Goal: Check status: Check status

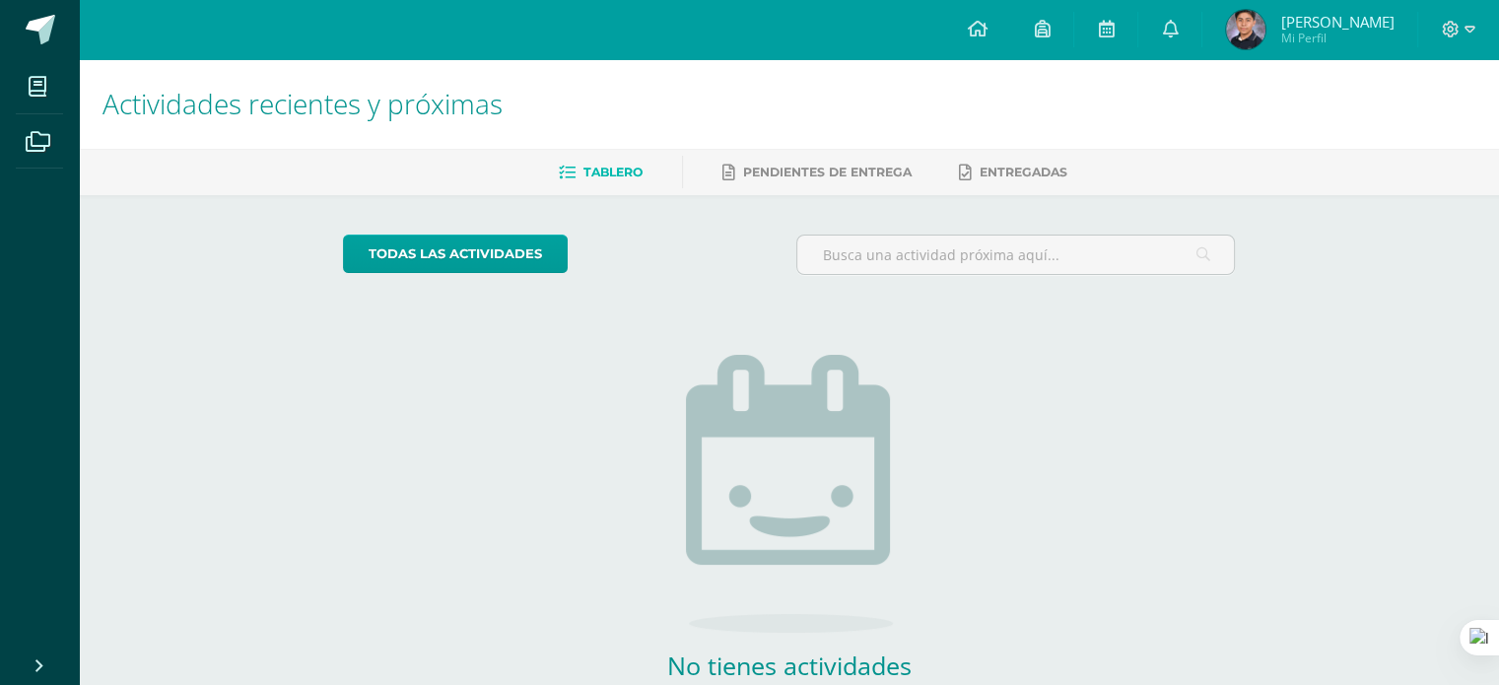
click at [1340, 38] on span "Mi Perfil" at bounding box center [1336, 38] width 113 height 17
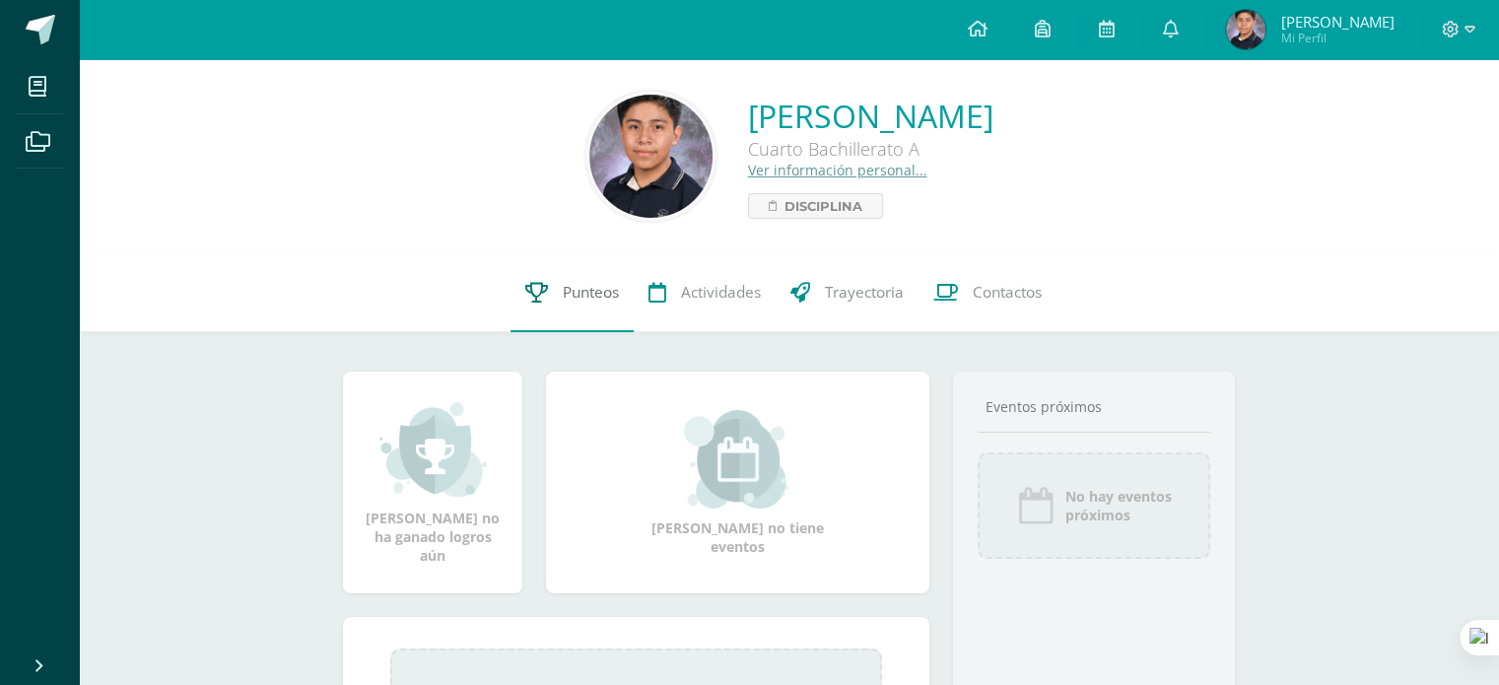
click at [591, 313] on link "Punteos" at bounding box center [571, 292] width 123 height 79
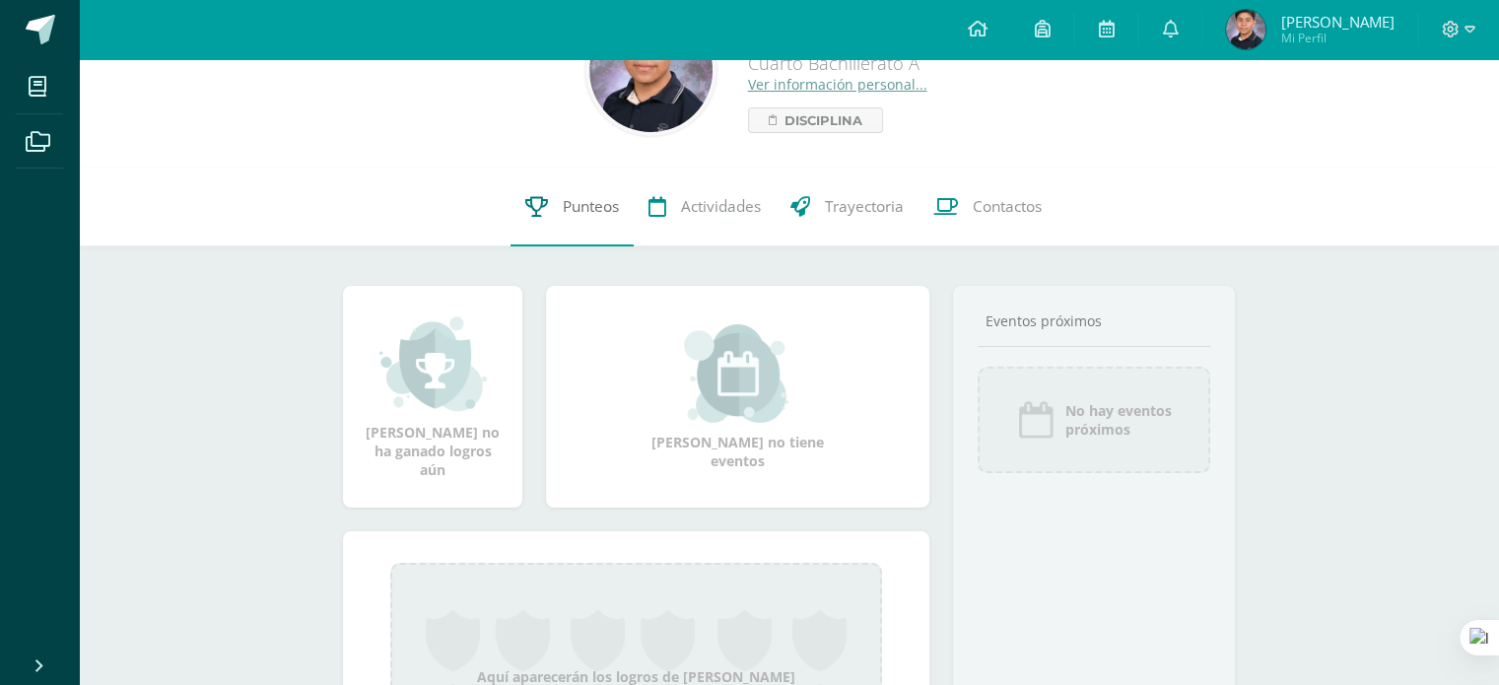
scroll to position [89, 0]
